Goal: Task Accomplishment & Management: Manage account settings

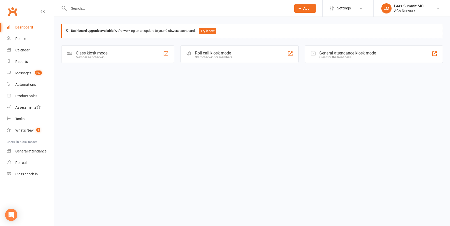
click at [95, 7] on input "text" at bounding box center [177, 8] width 220 height 7
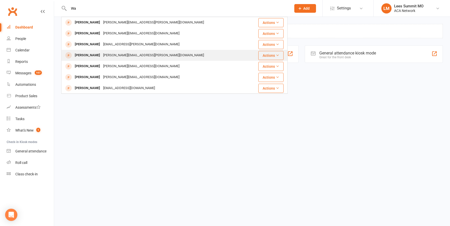
type input "W"
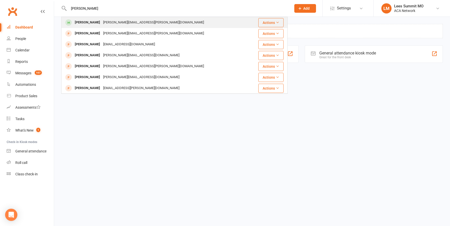
type input "[PERSON_NAME]"
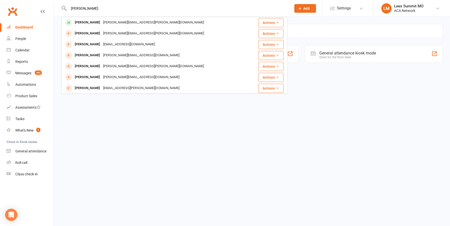
click at [86, 23] on div "[PERSON_NAME]" at bounding box center [87, 22] width 28 height 7
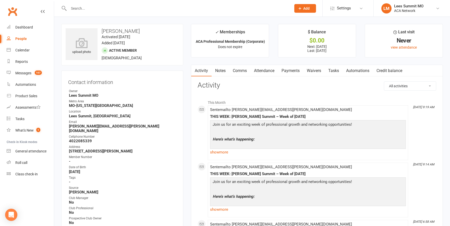
click at [218, 70] on link "Notes" at bounding box center [220, 71] width 18 height 12
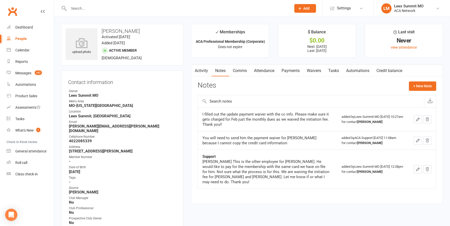
click at [407, 82] on div "Notes + New Note" at bounding box center [316, 88] width 238 height 13
click at [415, 83] on button "+ New Note" at bounding box center [421, 86] width 27 height 9
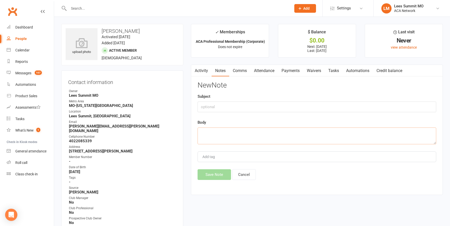
click at [226, 132] on textarea at bounding box center [316, 136] width 238 height 17
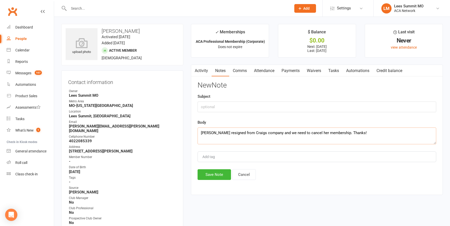
click at [209, 131] on textarea "[PERSON_NAME] resigned from Craigs company and we need to cancel her membership…" at bounding box center [316, 136] width 238 height 17
type textarea "[PERSON_NAME] resigned from Craigs company and we need to cancel her membership…"
click at [210, 174] on button "Save Note" at bounding box center [213, 175] width 33 height 11
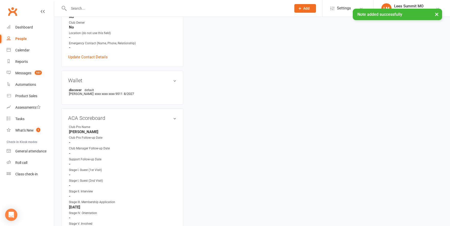
scroll to position [208, 0]
click at [168, 115] on link "edit" at bounding box center [167, 117] width 6 height 4
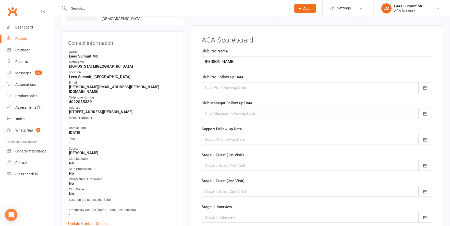
scroll to position [39, 0]
click at [231, 133] on div "Support Follow-up Date [DATE] Sun Mon Tue Wed Thu Fri Sat 36 31 01 02 03 04 05 …" at bounding box center [316, 135] width 230 height 19
click at [230, 137] on div at bounding box center [316, 140] width 230 height 11
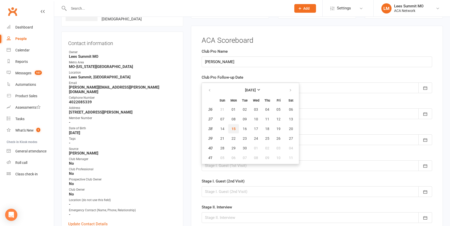
click at [235, 128] on span "15" at bounding box center [233, 129] width 4 height 4
type input "[DATE]"
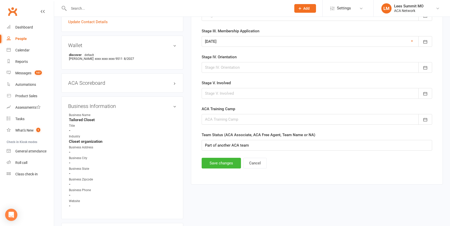
scroll to position [254, 0]
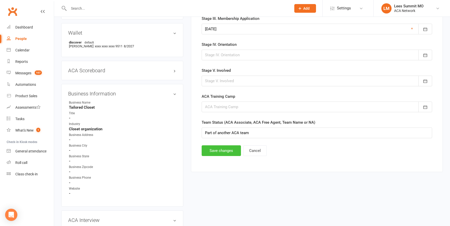
click at [223, 148] on button "Save changes" at bounding box center [220, 151] width 39 height 11
